Goal: Information Seeking & Learning: Learn about a topic

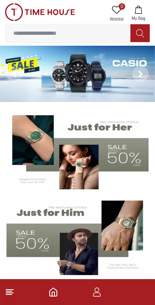
click at [97, 295] on icon "button" at bounding box center [97, 292] width 10 height 10
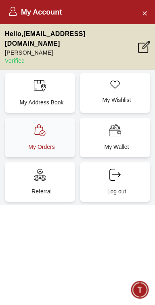
click at [23, 143] on p "My Orders" at bounding box center [41, 147] width 61 height 8
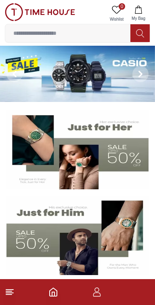
click at [13, 290] on line at bounding box center [9, 290] width 7 height 0
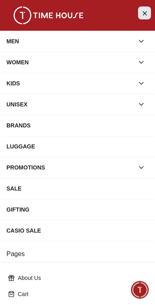
click at [146, 17] on icon "Close Menu" at bounding box center [145, 13] width 6 height 10
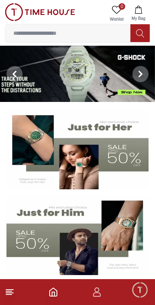
click at [55, 289] on icon "Home" at bounding box center [53, 292] width 7 height 8
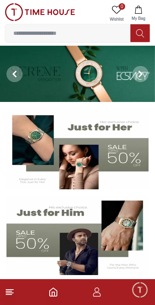
click at [99, 294] on icon "button" at bounding box center [97, 292] width 10 height 10
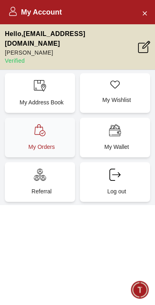
click at [26, 127] on div "My Orders" at bounding box center [40, 138] width 70 height 40
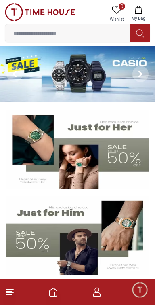
click at [145, 288] on span "Minimize live chat window" at bounding box center [139, 289] width 23 height 23
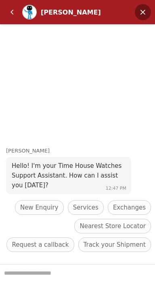
click at [137, 11] on em "Minimize" at bounding box center [143, 12] width 16 height 16
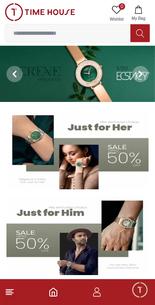
click at [57, 292] on icon "Home" at bounding box center [53, 292] width 7 height 8
click at [57, 294] on icon "Home" at bounding box center [54, 292] width 10 height 10
click at [98, 293] on icon "button" at bounding box center [97, 292] width 10 height 10
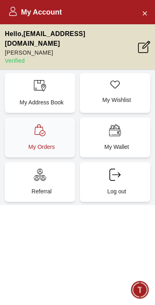
click at [24, 143] on p "My Orders" at bounding box center [41, 147] width 61 height 8
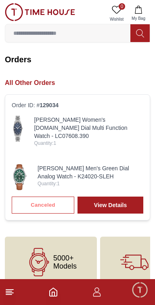
scroll to position [8, 0]
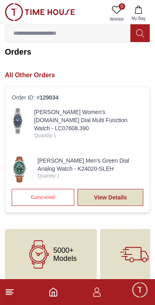
click at [128, 194] on link "View Details" at bounding box center [111, 197] width 66 height 17
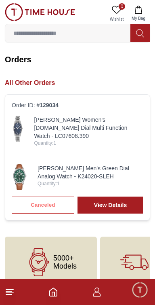
scroll to position [8, 0]
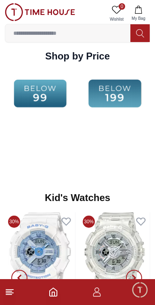
scroll to position [1074, 0]
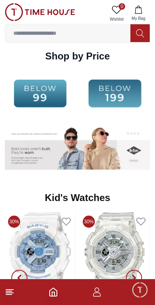
click at [60, 96] on img at bounding box center [40, 94] width 71 height 46
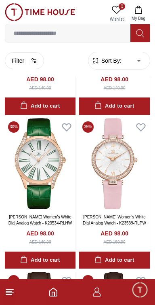
scroll to position [920, 0]
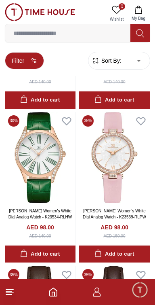
click at [26, 63] on button "Filter" at bounding box center [24, 60] width 39 height 17
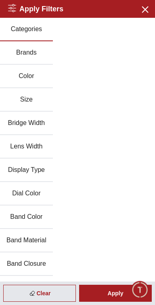
scroll to position [899, 0]
click at [21, 51] on button "Brands" at bounding box center [26, 52] width 53 height 23
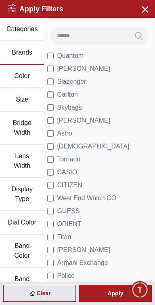
click at [66, 35] on input at bounding box center [90, 36] width 79 height 16
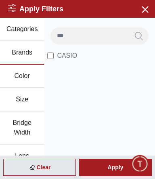
type input "***"
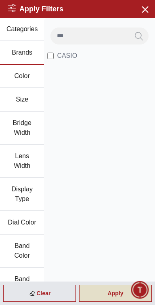
click at [112, 298] on div "Apply" at bounding box center [115, 293] width 73 height 17
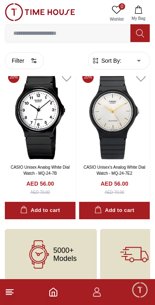
scroll to position [2350, 0]
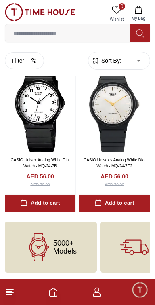
scroll to position [1375, 0]
